Goal: Task Accomplishment & Management: Complete application form

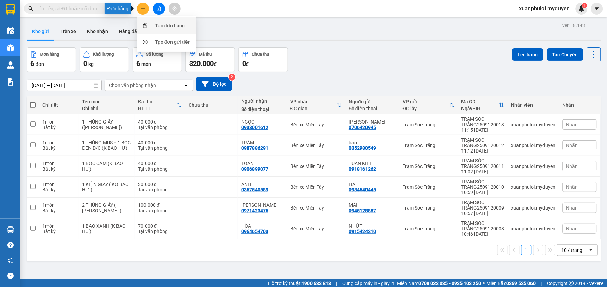
click at [159, 25] on div "Tạo đơn hàng" at bounding box center [170, 26] width 30 height 8
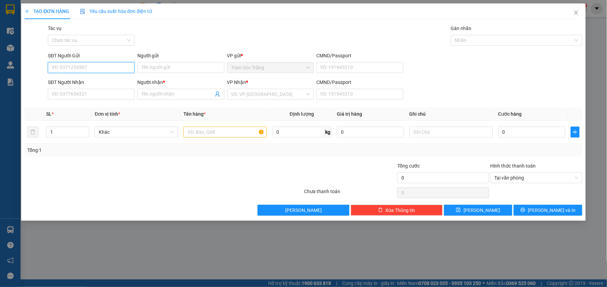
click at [87, 70] on input "SĐT Người Gửi" at bounding box center [91, 67] width 87 height 11
type input "0963384480"
click at [90, 78] on div "0963384480 - TƯỞNG" at bounding box center [91, 82] width 79 height 8
type input "TƯỞNG"
type input "0968174017"
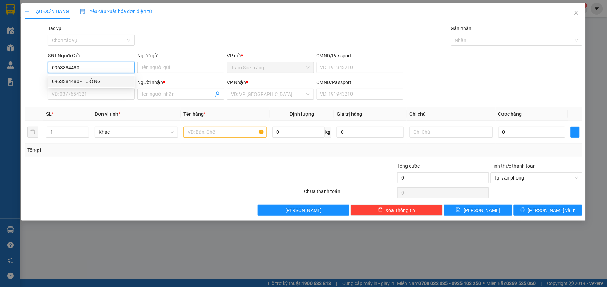
type input "TRINH"
type input "30.000"
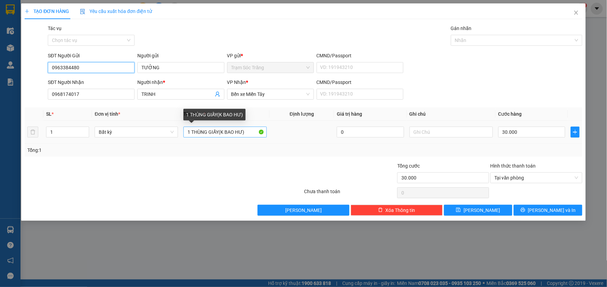
type input "0963384480"
click at [217, 132] on input "1 THÙNG GIẤY(K BAO HƯ)" at bounding box center [224, 132] width 83 height 11
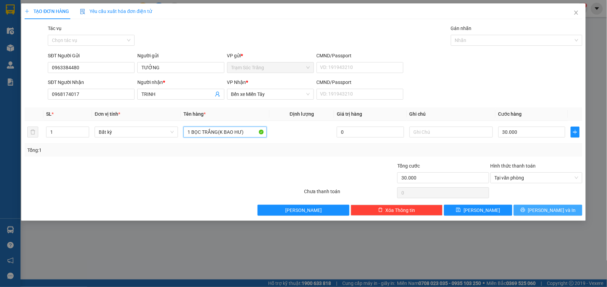
type input "1 BỌC TRẮNG(K BAO HƯ)"
click at [563, 212] on button "[PERSON_NAME] và In" at bounding box center [548, 210] width 69 height 11
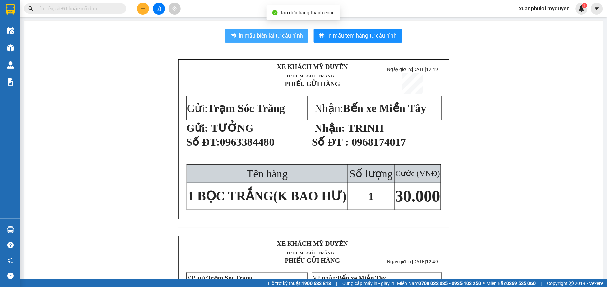
click at [280, 36] on span "In mẫu biên lai tự cấu hình" at bounding box center [271, 35] width 64 height 9
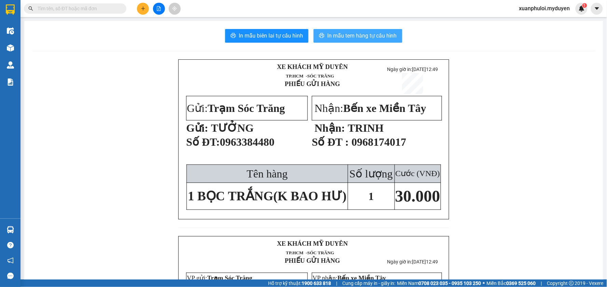
click at [347, 36] on span "In mẫu tem hàng tự cấu hình" at bounding box center [362, 35] width 70 height 9
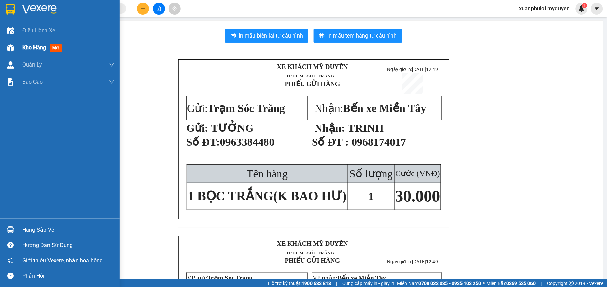
click at [34, 48] on span "Kho hàng" at bounding box center [34, 47] width 24 height 6
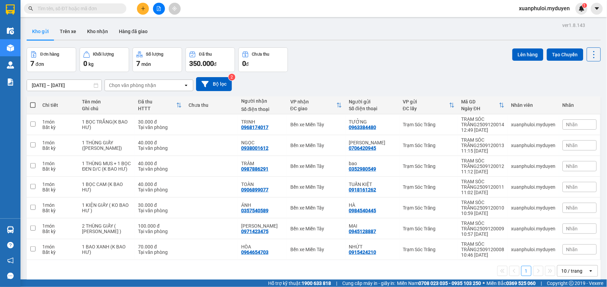
click at [31, 104] on span at bounding box center [32, 104] width 5 height 5
click at [33, 102] on input "checkbox" at bounding box center [33, 102] width 0 height 0
checkbox input "true"
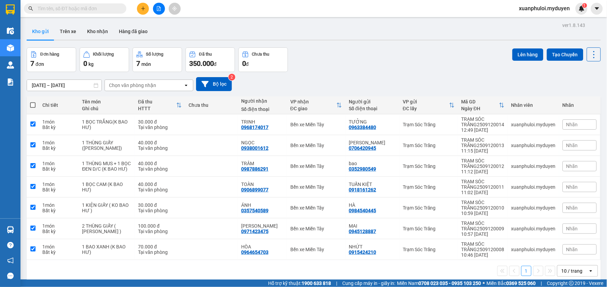
checkbox input "true"
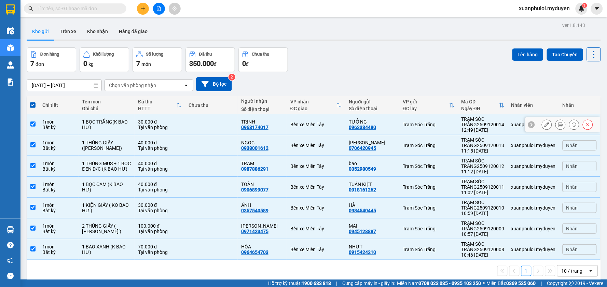
click at [34, 124] on input "checkbox" at bounding box center [32, 124] width 5 height 5
checkbox input "false"
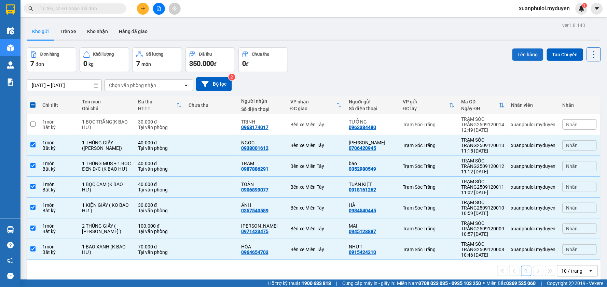
click at [520, 53] on button "Lên hàng" at bounding box center [527, 54] width 31 height 12
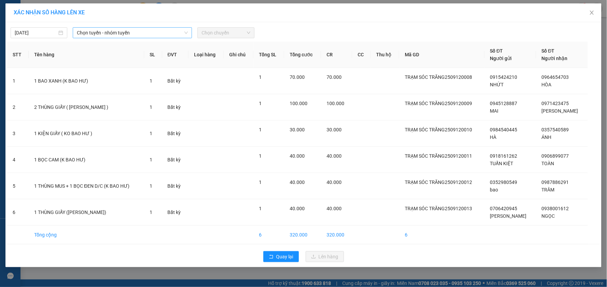
click at [111, 30] on span "Chọn tuyến - nhóm tuyến" at bounding box center [132, 33] width 111 height 10
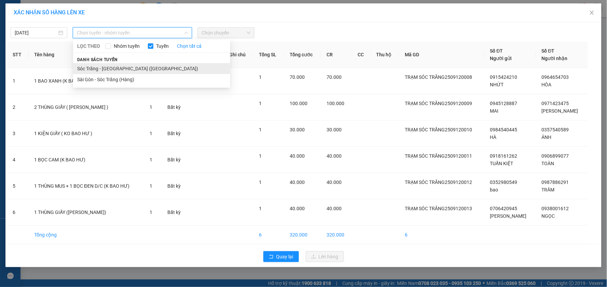
click at [109, 69] on li "Sóc Trăng - [GEOGRAPHIC_DATA] ([GEOGRAPHIC_DATA])" at bounding box center [151, 68] width 157 height 11
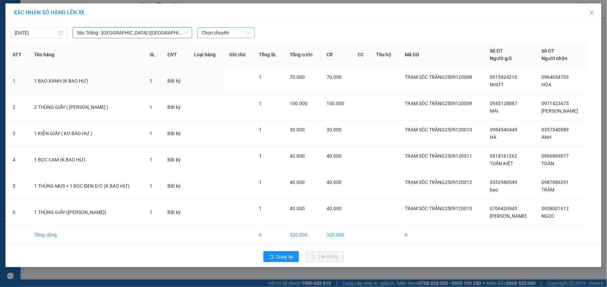
click at [217, 34] on span "Chọn chuyến" at bounding box center [225, 33] width 48 height 10
click at [221, 88] on div "12:00" at bounding box center [228, 91] width 53 height 8
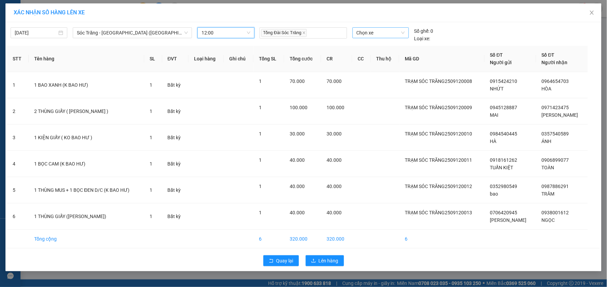
click at [380, 34] on span "Chọn xe" at bounding box center [381, 33] width 48 height 10
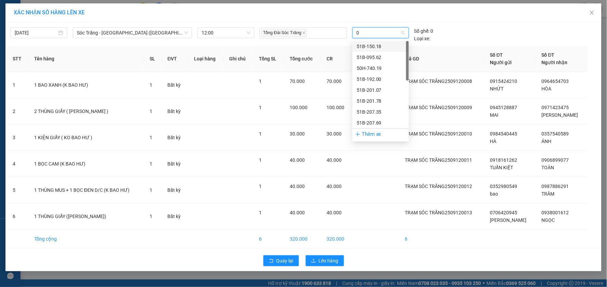
type input "07"
click at [371, 47] on div "51B-201.07" at bounding box center [381, 47] width 48 height 8
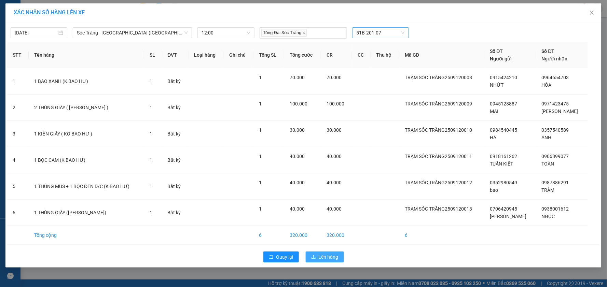
click at [330, 258] on span "Lên hàng" at bounding box center [329, 257] width 20 height 8
